Goal: Task Accomplishment & Management: Manage account settings

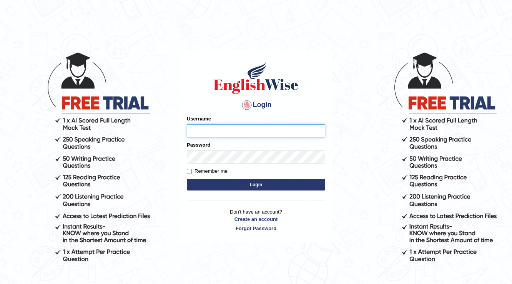
type input "Mahak_a24"
